Goal: Information Seeking & Learning: Learn about a topic

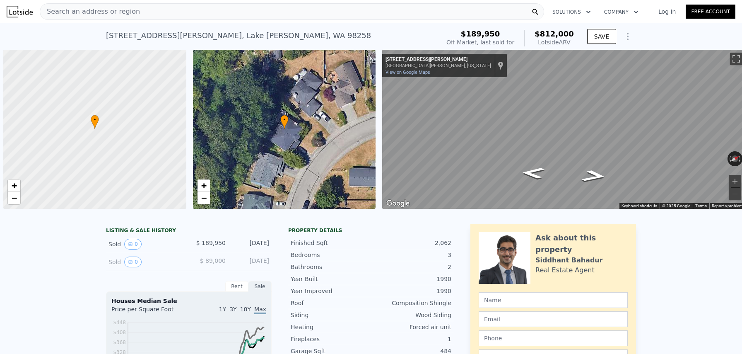
scroll to position [0, 3]
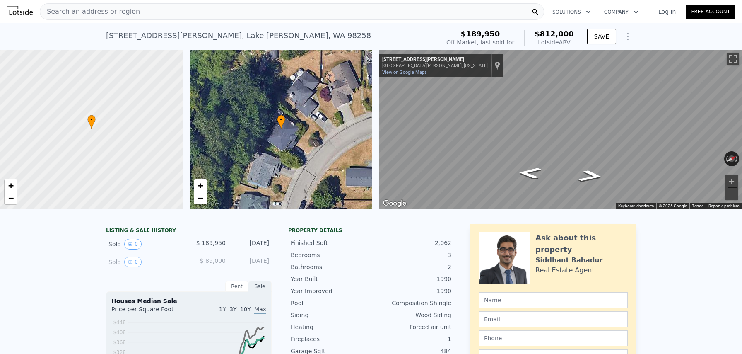
click at [153, 13] on div "Search an address or region" at bounding box center [292, 11] width 505 height 17
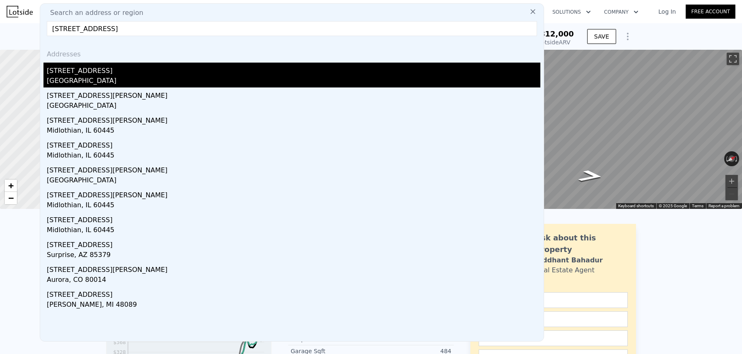
type input "[STREET_ADDRESS]"
click at [98, 73] on div "[STREET_ADDRESS]" at bounding box center [294, 69] width 494 height 13
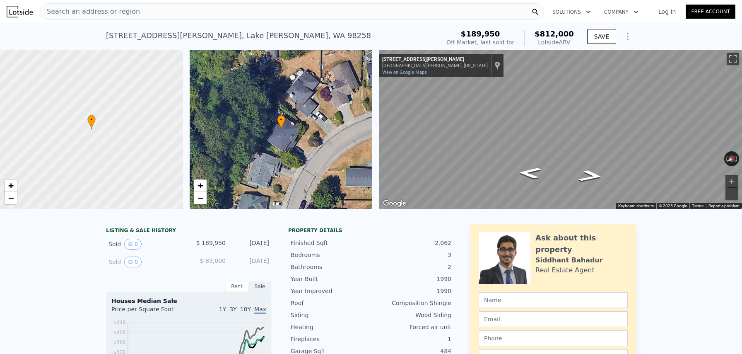
type input "0.75"
type input "2"
type input "880"
type input "1570"
type input "4950"
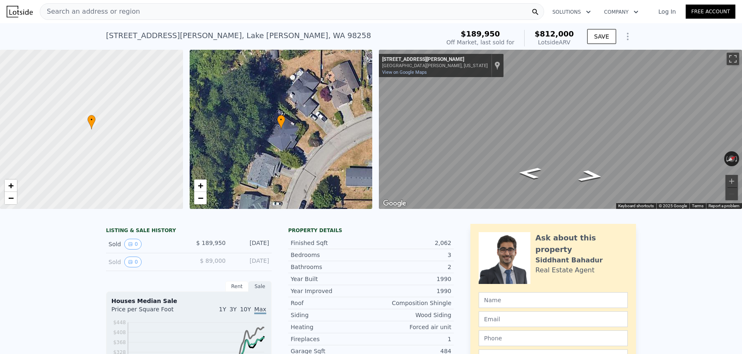
type input "10551"
type input "$ 774,000"
type input "6"
type input "$ 75,044"
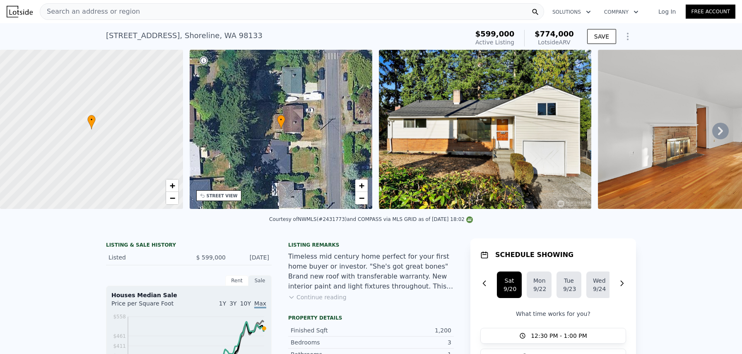
click at [182, 12] on div "Search an address or region" at bounding box center [292, 11] width 505 height 17
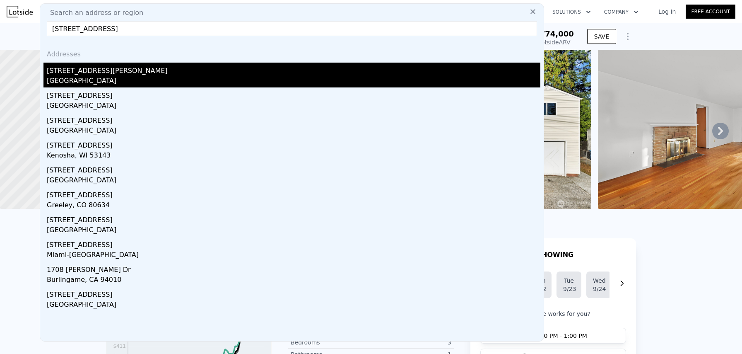
type input "[STREET_ADDRESS]"
click at [68, 80] on div "[GEOGRAPHIC_DATA]" at bounding box center [294, 82] width 494 height 12
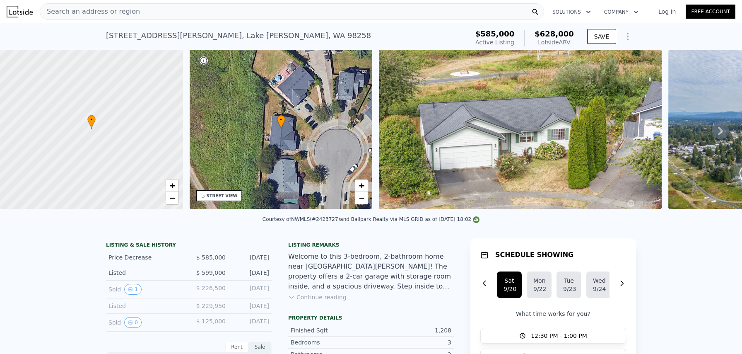
click at [102, 136] on div at bounding box center [92, 129] width 220 height 191
click at [96, 135] on div at bounding box center [92, 129] width 220 height 191
click at [89, 128] on div at bounding box center [92, 129] width 220 height 191
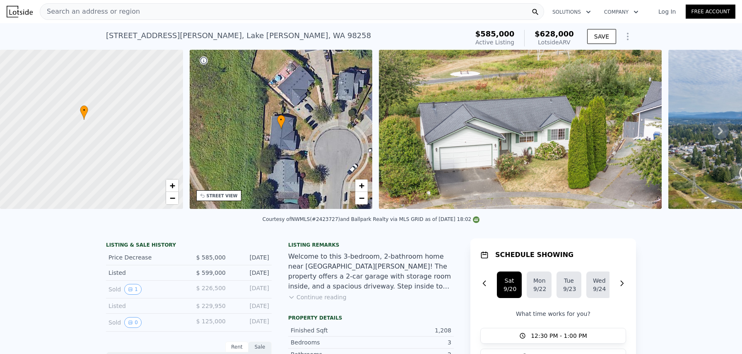
click at [87, 122] on div at bounding box center [92, 129] width 220 height 191
click at [85, 130] on div at bounding box center [92, 129] width 220 height 191
click at [82, 118] on div at bounding box center [92, 129] width 220 height 191
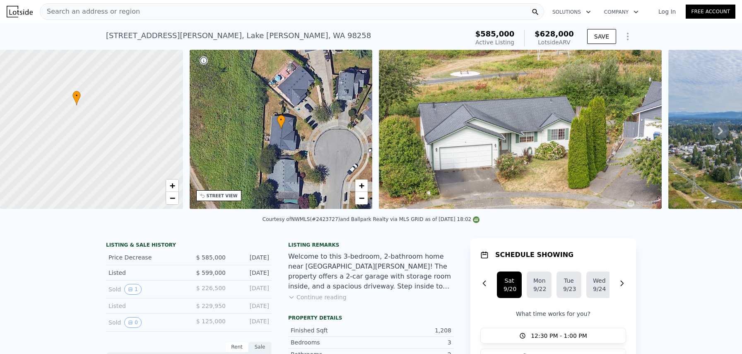
click at [82, 118] on div at bounding box center [92, 129] width 220 height 191
